Goal: Task Accomplishment & Management: Use online tool/utility

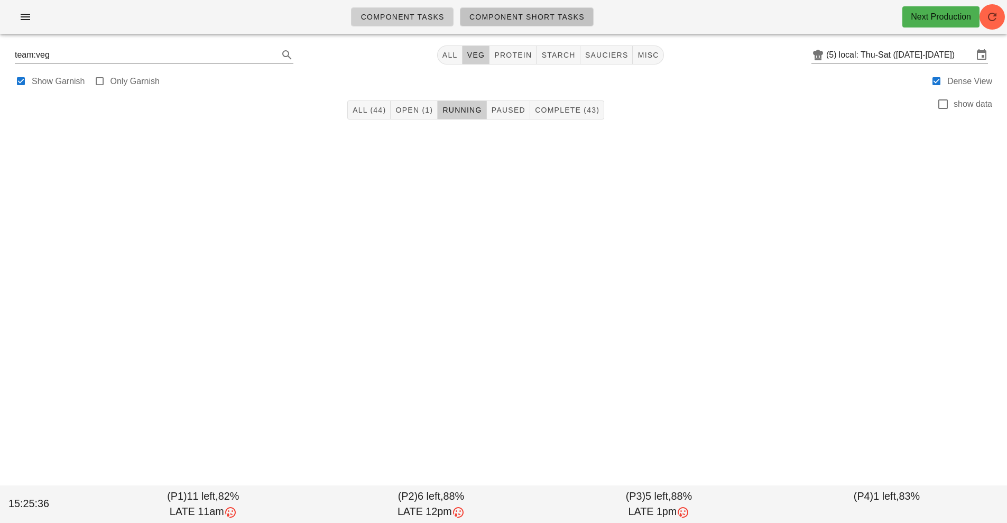
click at [555, 19] on span "Component Short Tasks" at bounding box center [527, 17] width 116 height 8
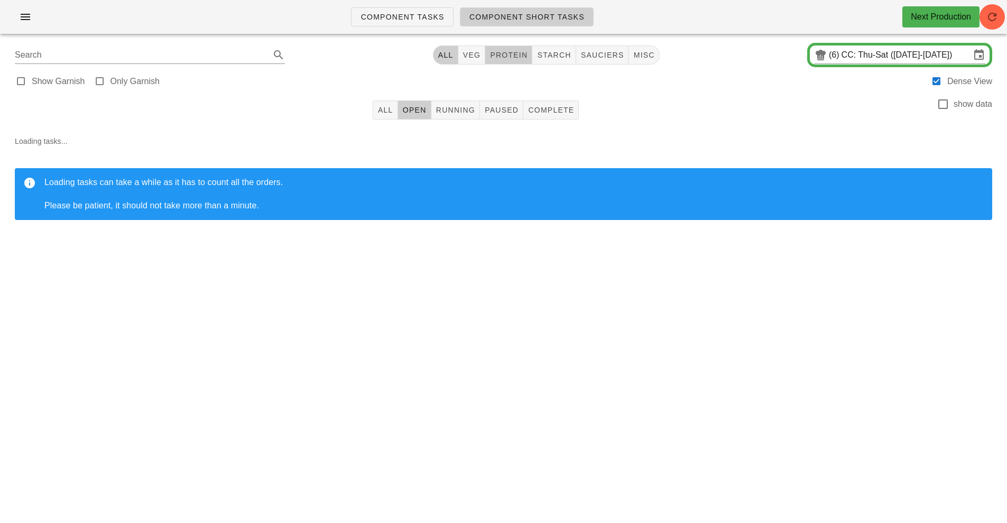
click at [508, 53] on span "protein" at bounding box center [509, 55] width 38 height 8
type input "team:protein"
click at [473, 103] on button "Running" at bounding box center [455, 109] width 49 height 19
click at [556, 103] on button "Complete" at bounding box center [551, 109] width 56 height 19
click at [507, 110] on span "Paused" at bounding box center [501, 110] width 34 height 8
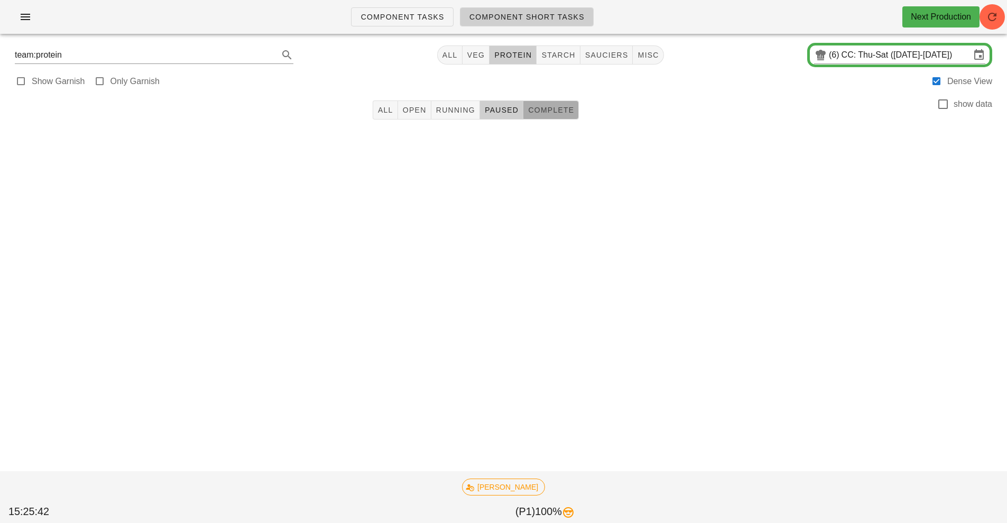
click at [563, 102] on button "Complete" at bounding box center [551, 109] width 56 height 19
click at [387, 109] on span "All" at bounding box center [385, 110] width 16 height 8
click at [426, 107] on span "Open" at bounding box center [414, 110] width 24 height 8
click at [458, 113] on span "Running" at bounding box center [456, 110] width 40 height 8
click at [512, 111] on span "Paused" at bounding box center [501, 110] width 34 height 8
